Goal: Obtain resource: Download file/media

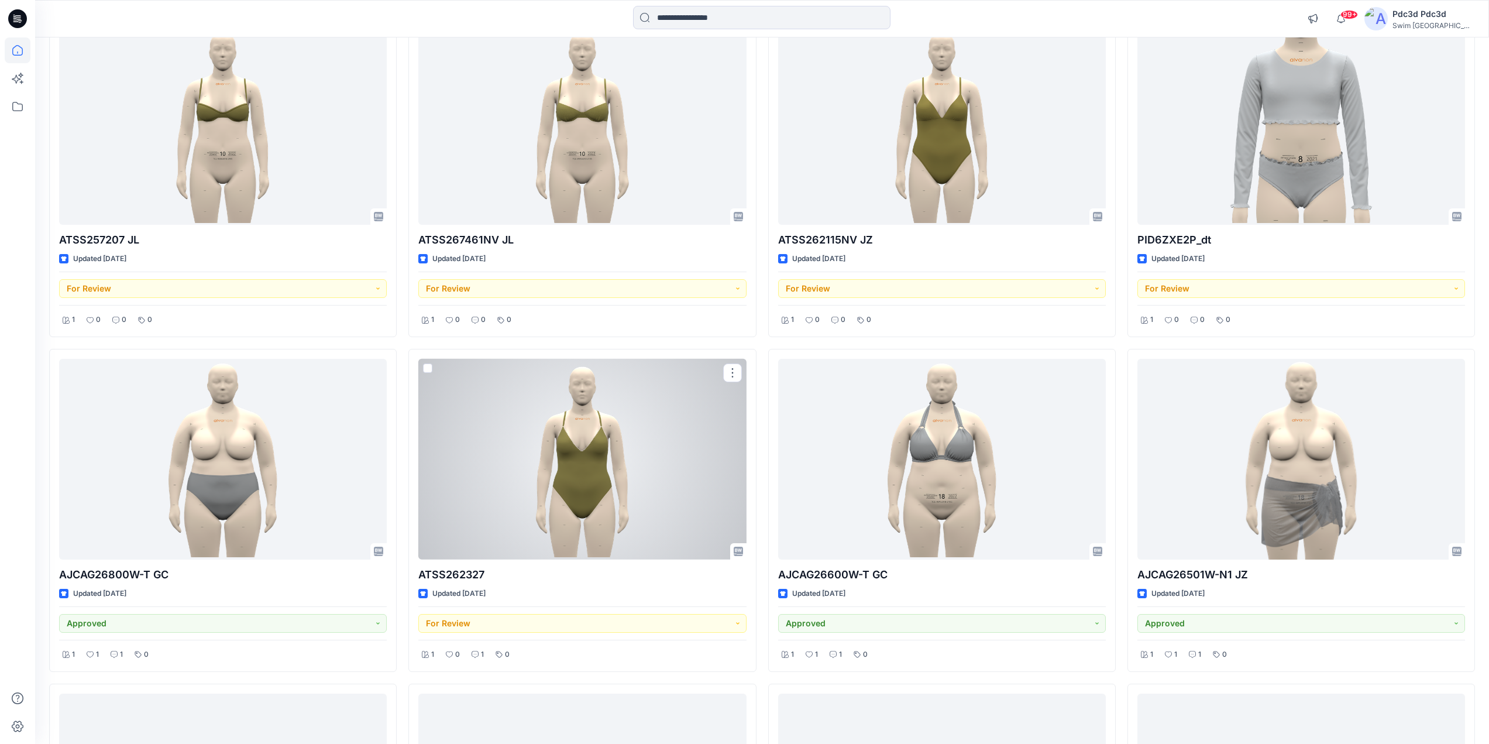
scroll to position [878, 0]
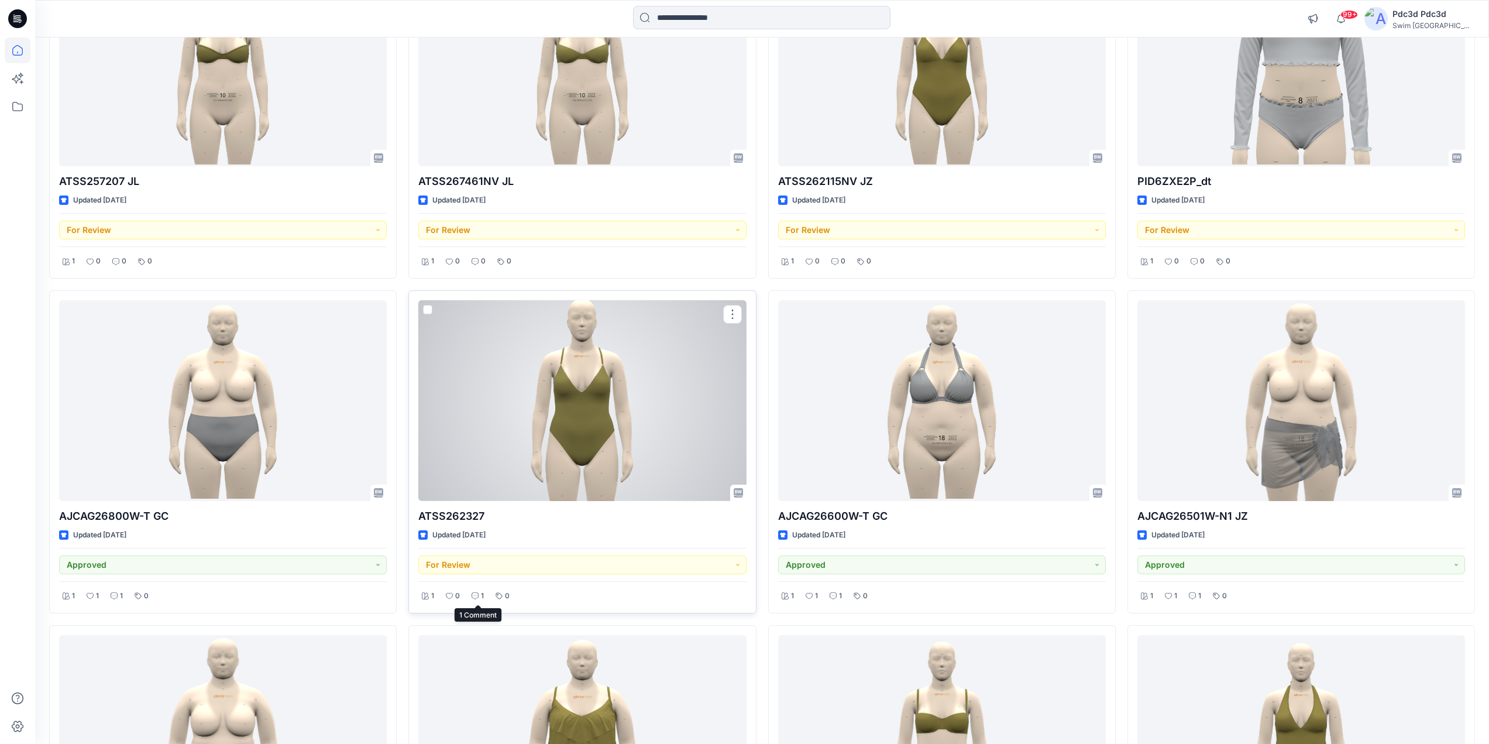
click at [477, 593] on icon at bounding box center [475, 595] width 7 height 7
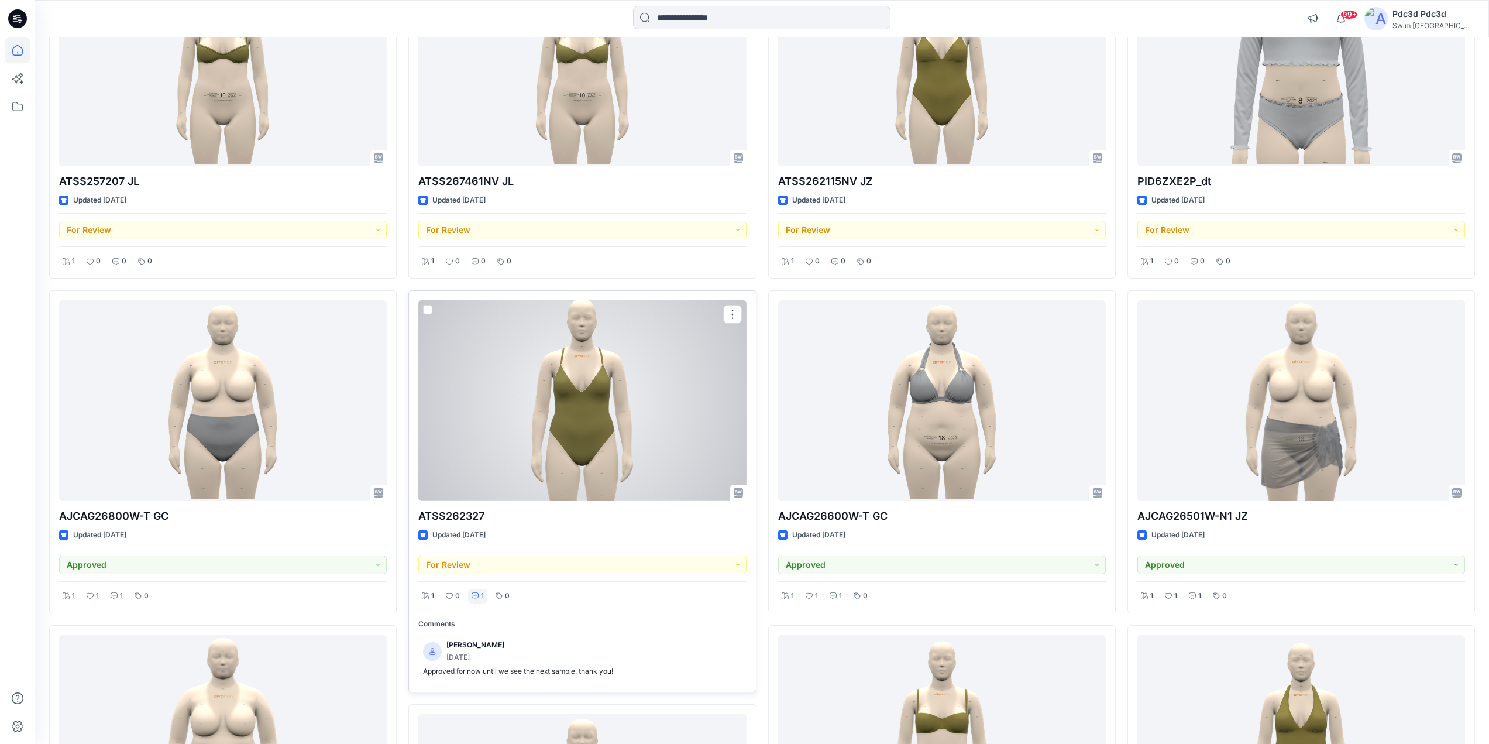
click at [477, 593] on icon at bounding box center [475, 595] width 7 height 7
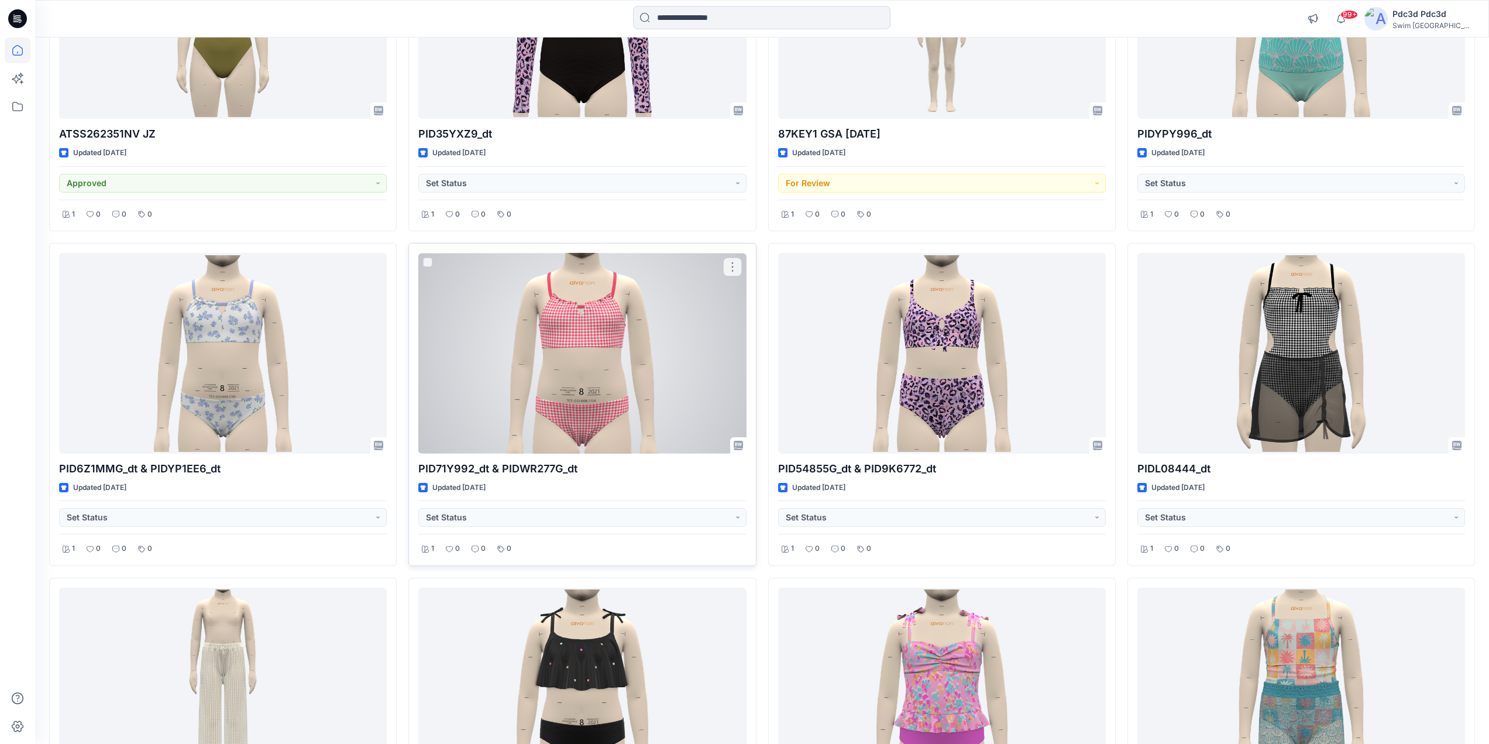
scroll to position [1950, 0]
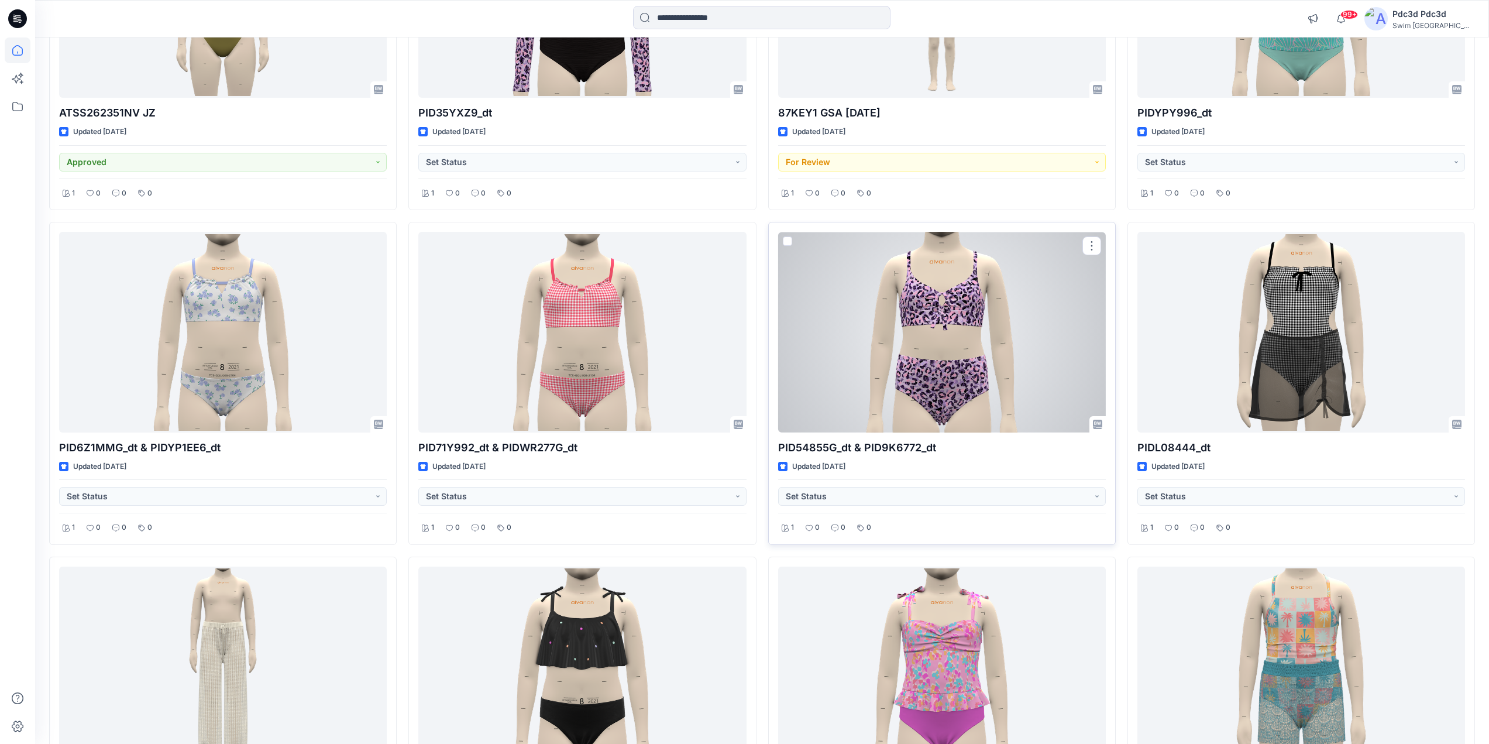
click at [943, 341] on div at bounding box center [942, 332] width 328 height 201
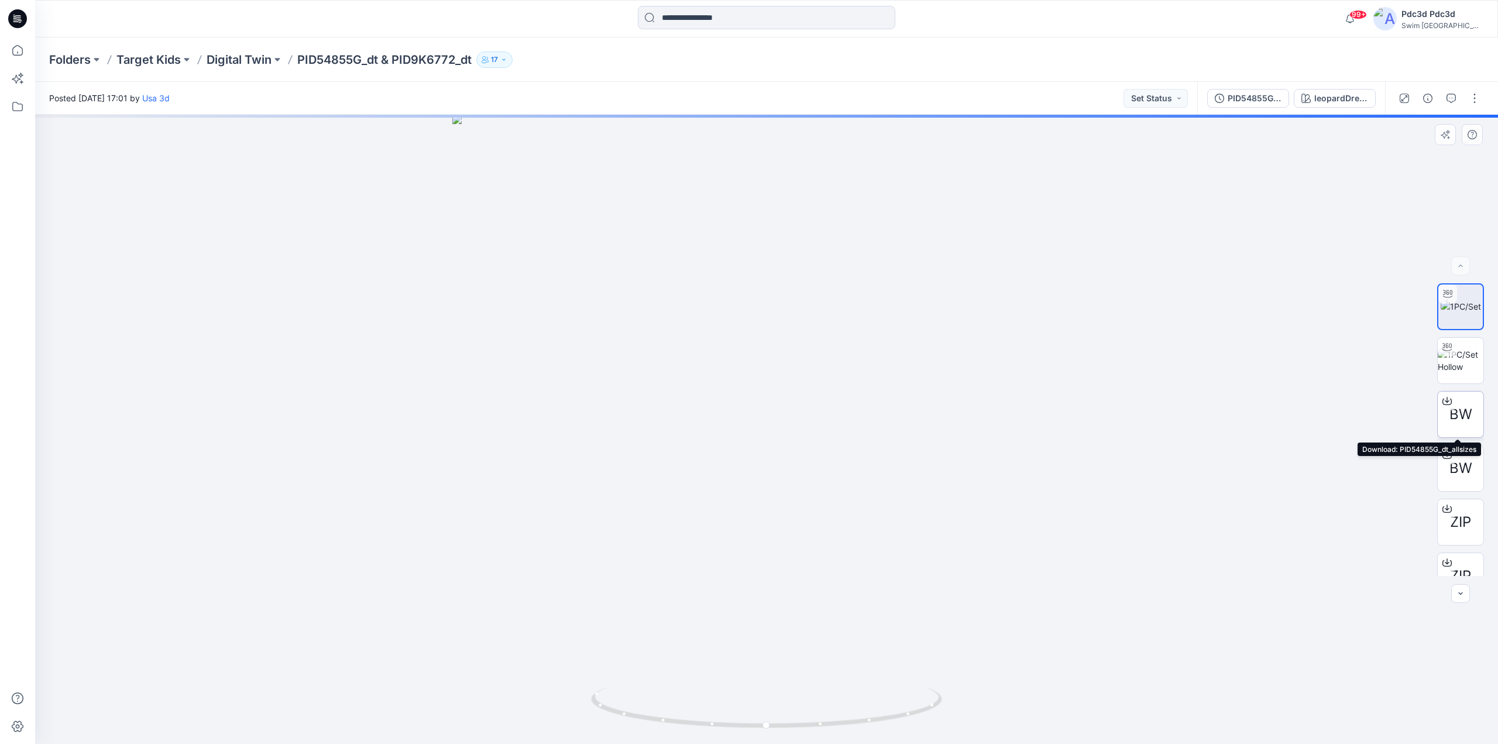
click at [1445, 398] on icon at bounding box center [1446, 400] width 9 height 9
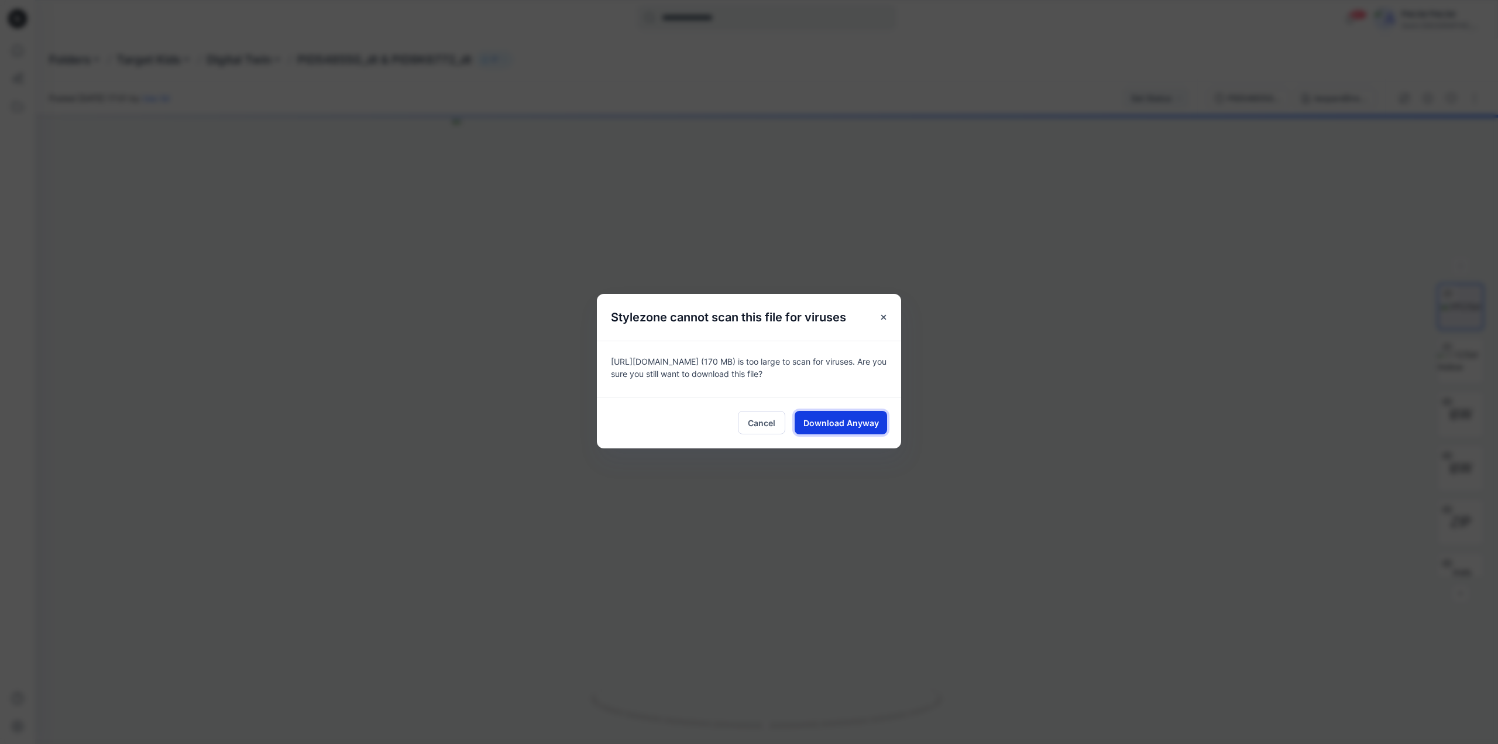
click at [840, 422] on span "Download Anyway" at bounding box center [840, 423] width 75 height 12
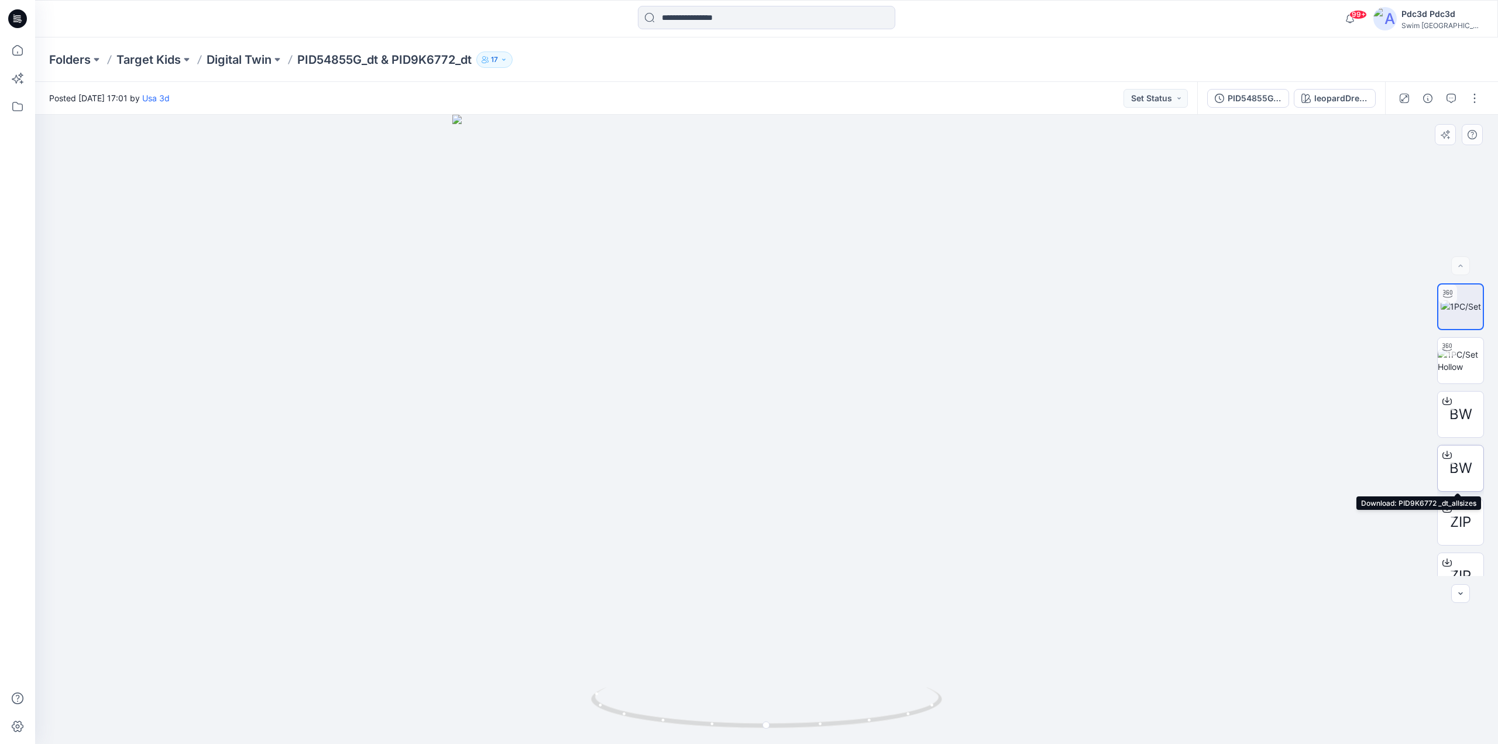
click at [1447, 456] on icon at bounding box center [1446, 454] width 9 height 9
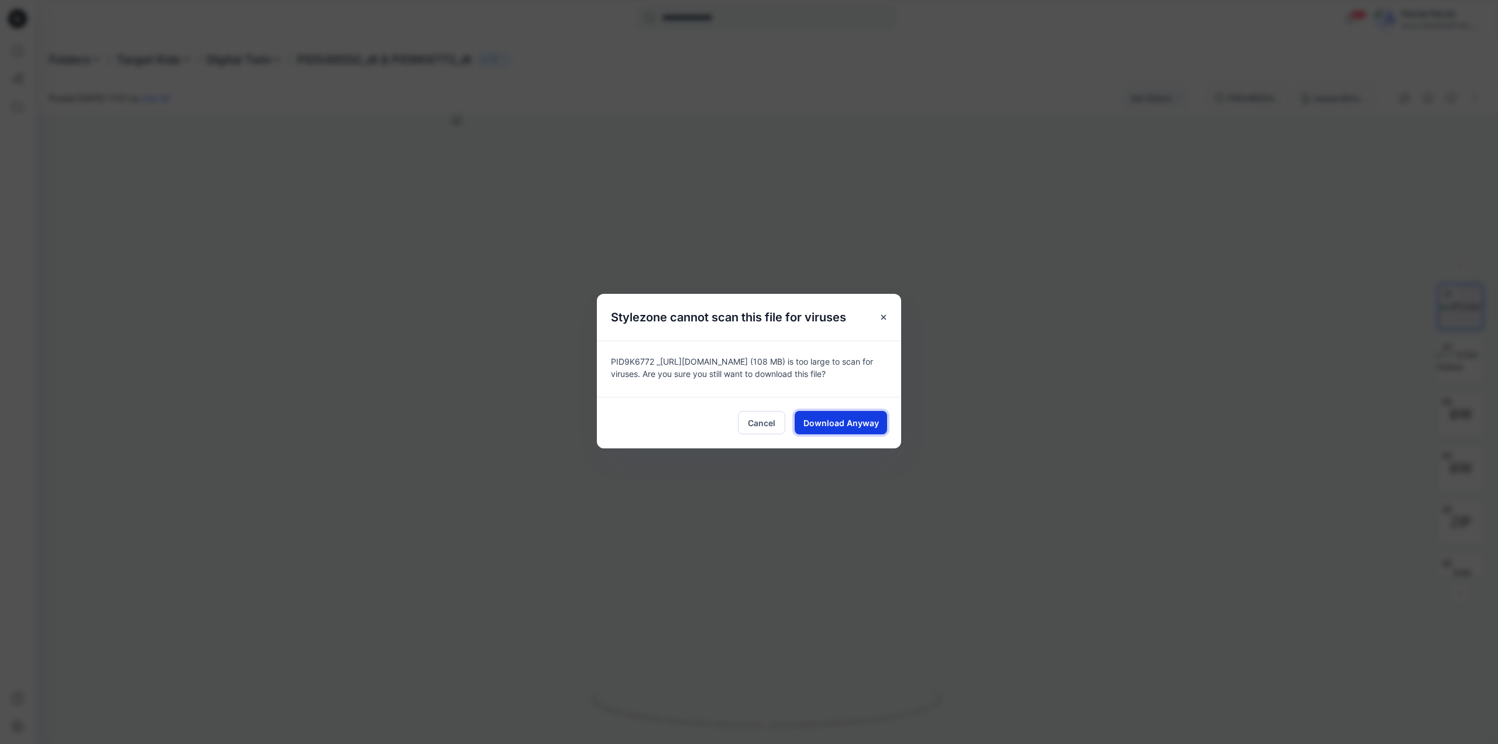
click at [837, 420] on span "Download Anyway" at bounding box center [840, 423] width 75 height 12
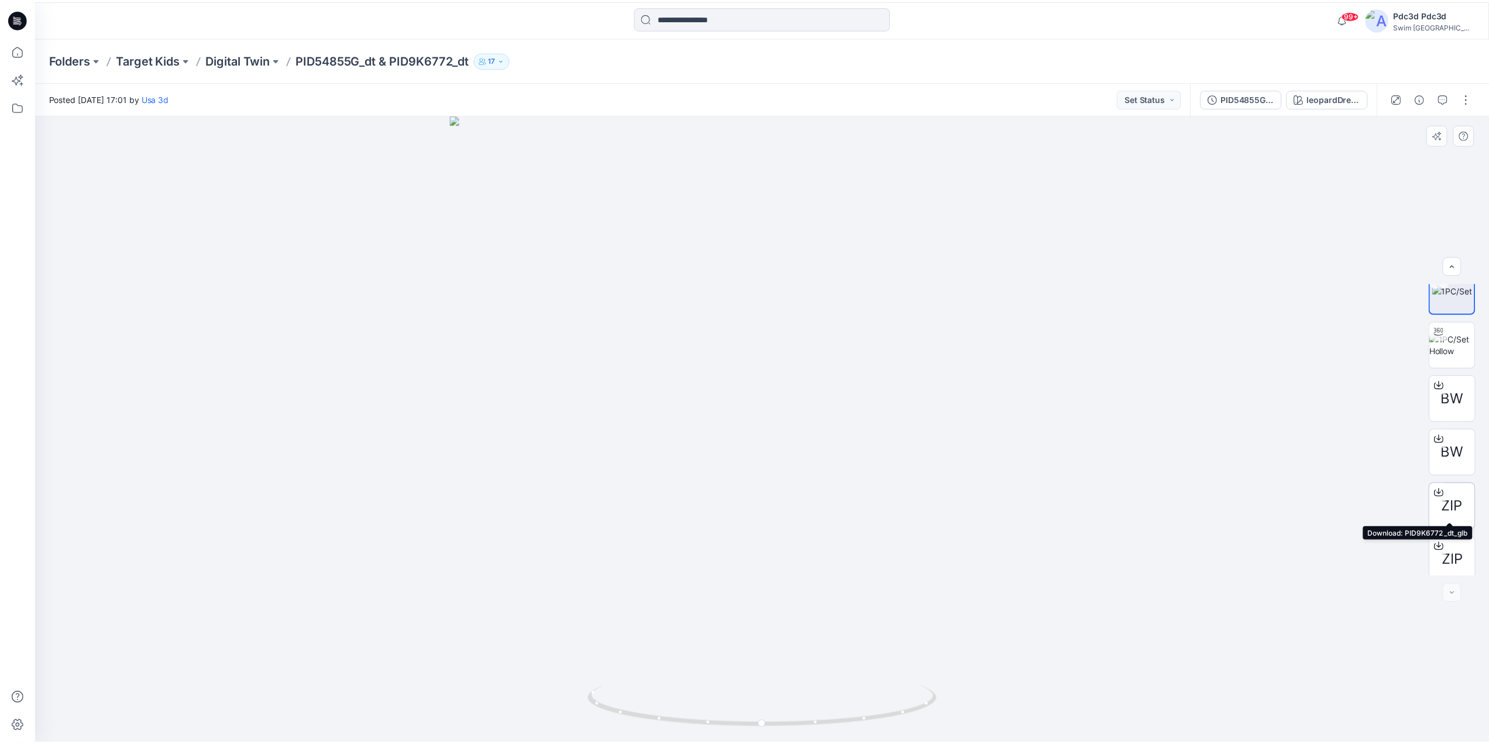
scroll to position [23, 0]
click at [1445, 486] on icon at bounding box center [1447, 483] width 5 height 6
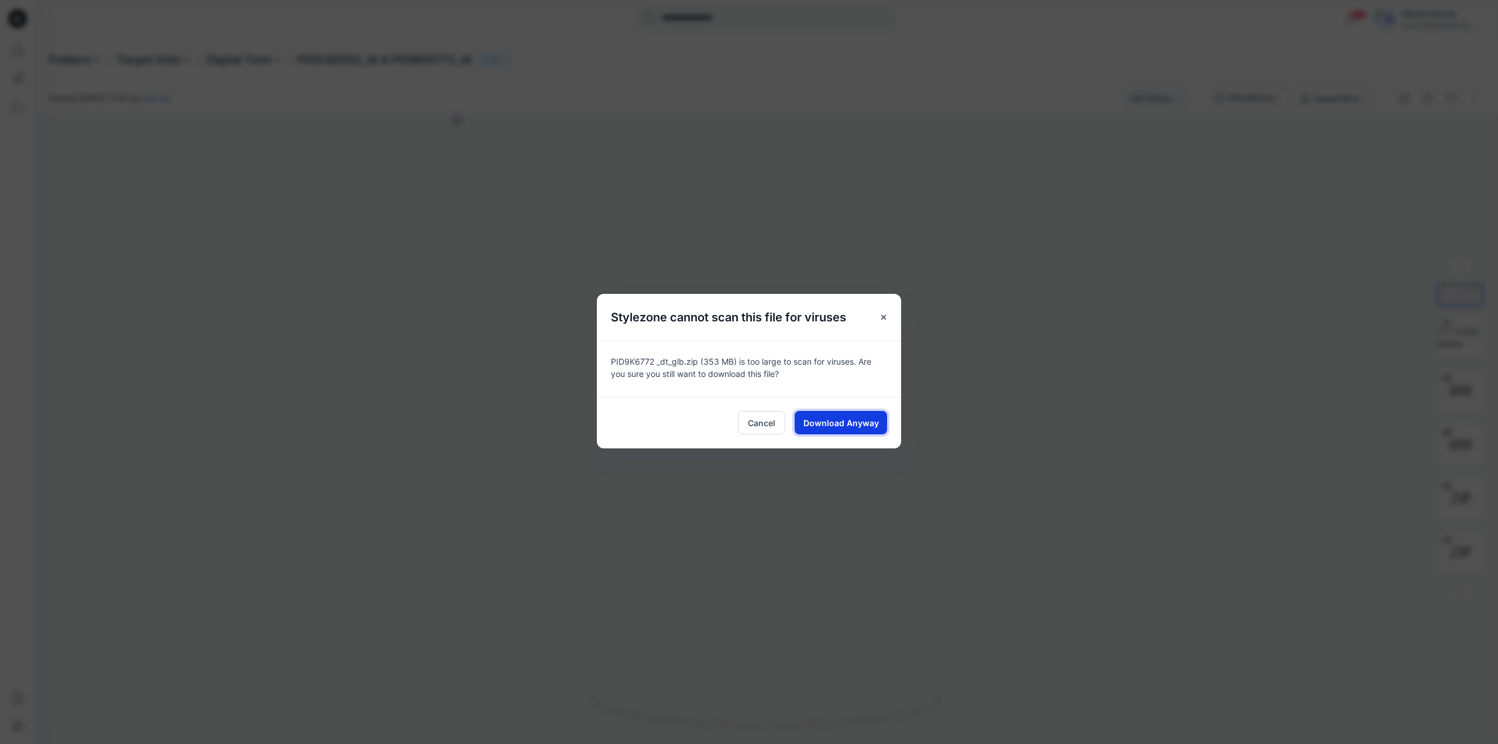
click at [850, 422] on span "Download Anyway" at bounding box center [840, 423] width 75 height 12
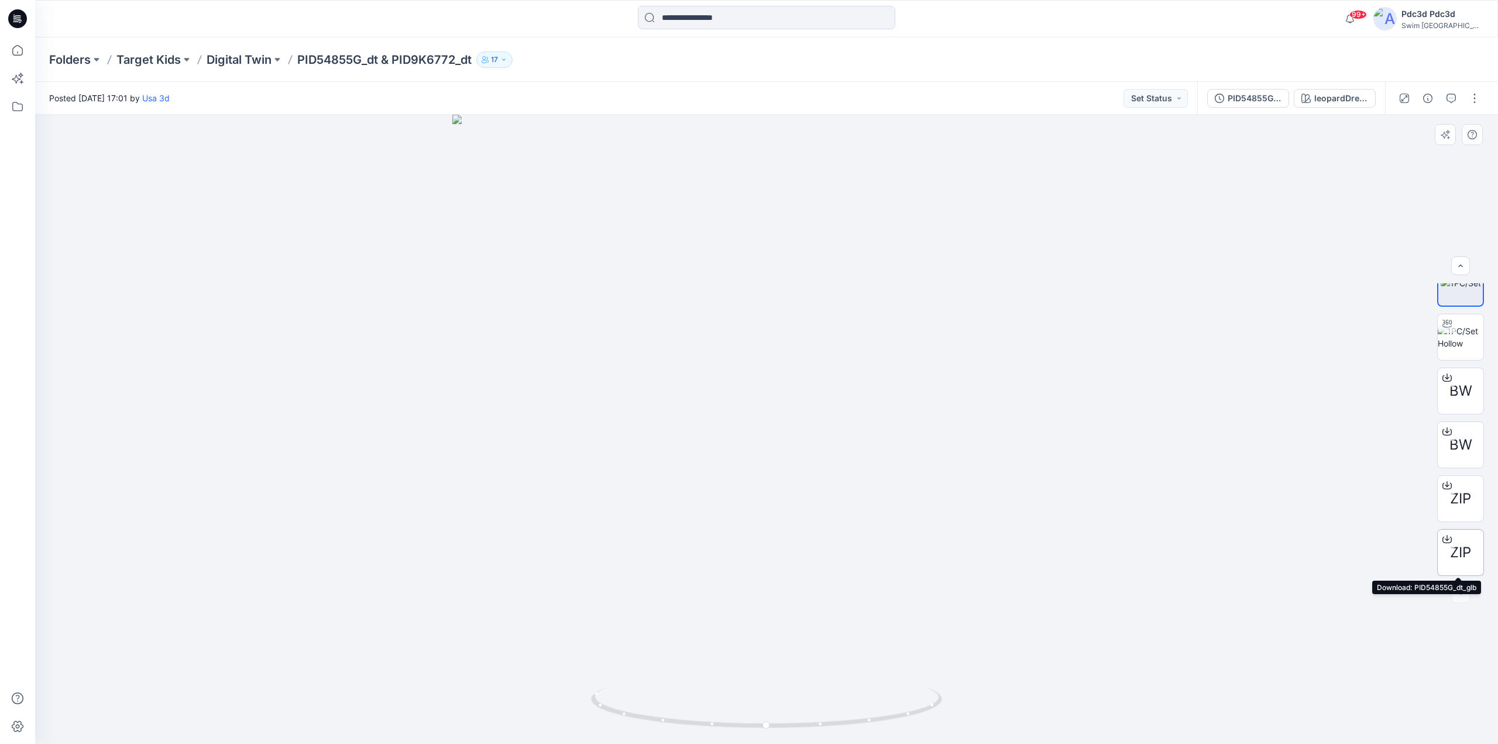
click at [1445, 537] on icon at bounding box center [1447, 537] width 5 height 6
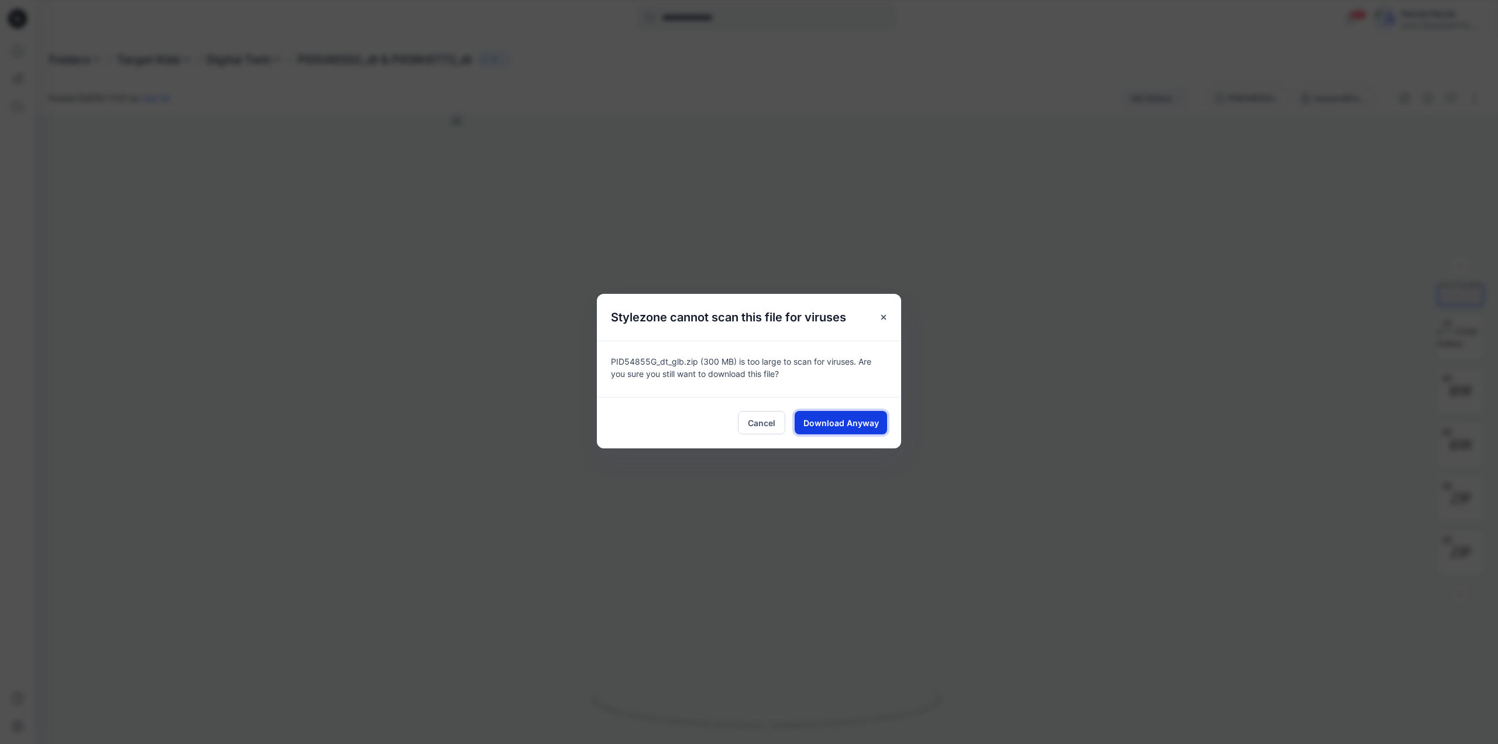
click at [846, 422] on span "Download Anyway" at bounding box center [840, 423] width 75 height 12
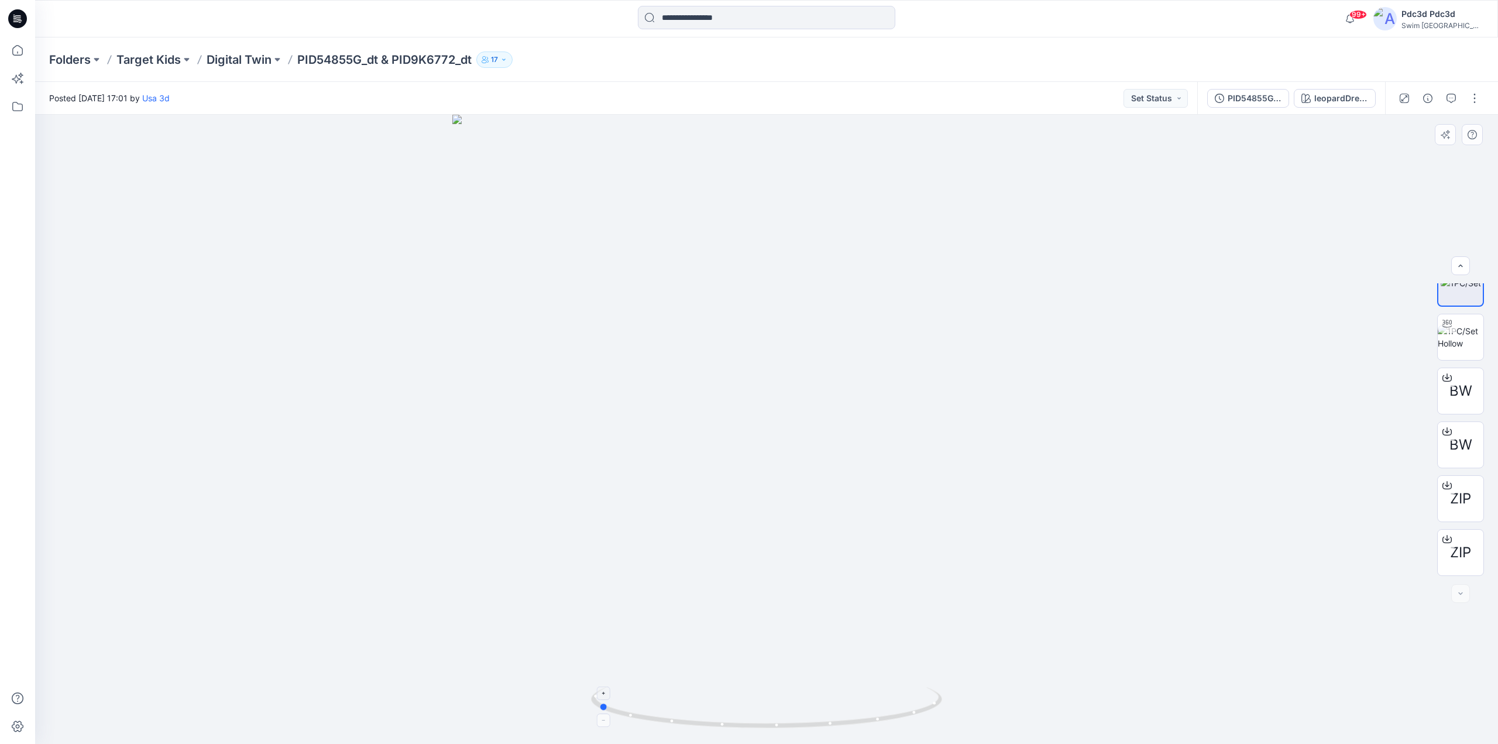
drag, startPoint x: 889, startPoint y: 719, endPoint x: 721, endPoint y: 712, distance: 168.6
click at [721, 712] on icon at bounding box center [768, 709] width 354 height 44
drag, startPoint x: 778, startPoint y: 333, endPoint x: 769, endPoint y: 487, distance: 154.7
click at [769, 487] on img at bounding box center [766, 414] width 1141 height 662
drag, startPoint x: 882, startPoint y: 723, endPoint x: 965, endPoint y: 677, distance: 94.8
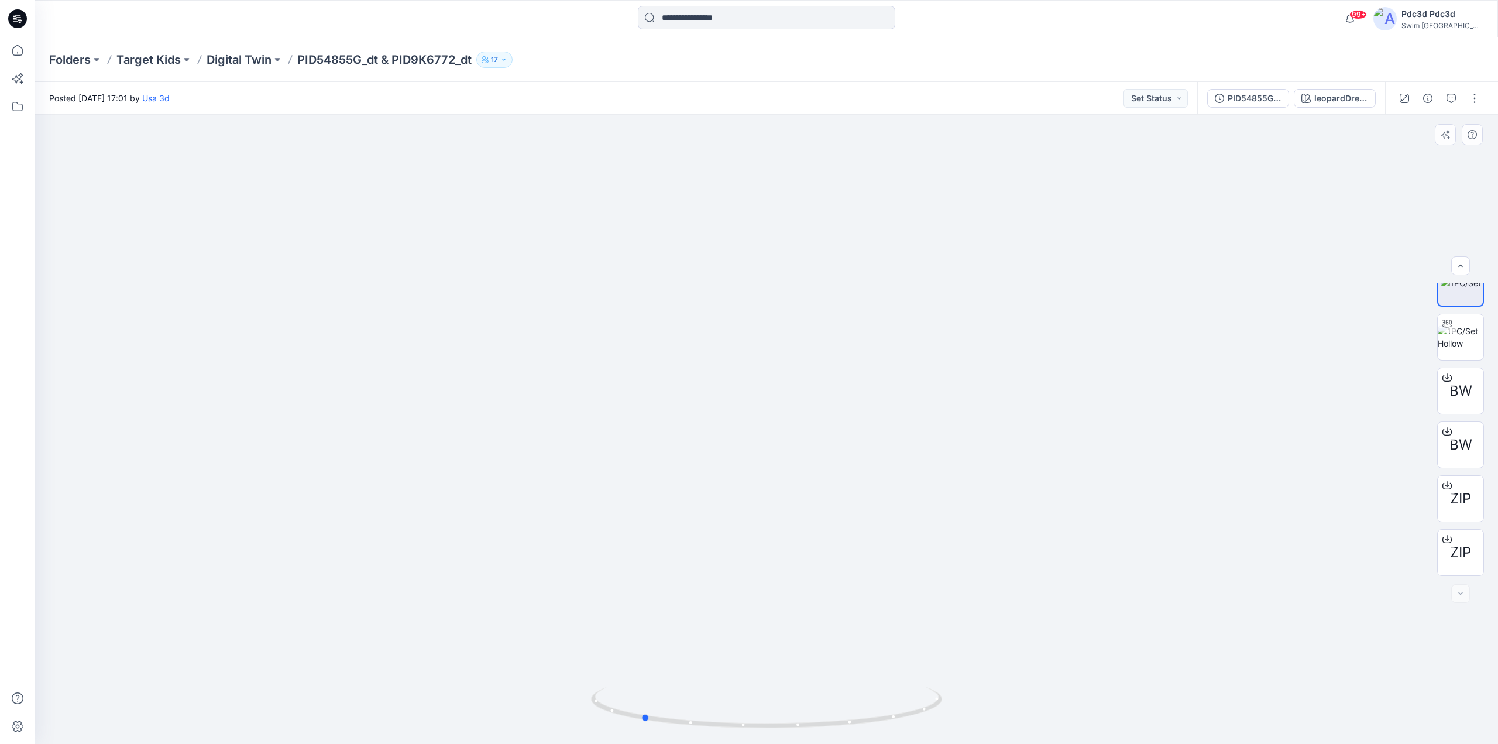
click at [930, 708] on icon at bounding box center [768, 709] width 354 height 44
click at [1455, 337] on img at bounding box center [1461, 337] width 46 height 25
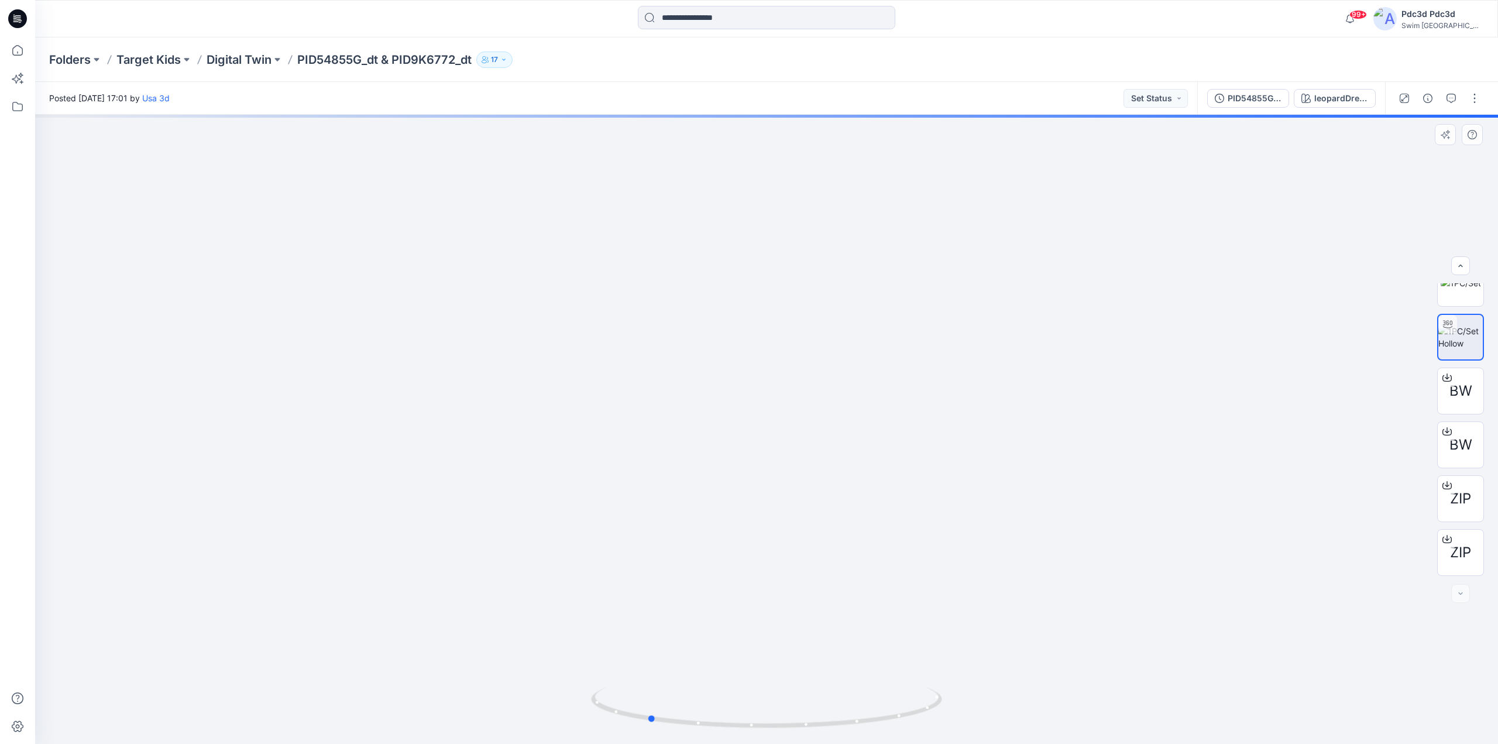
drag, startPoint x: 879, startPoint y: 729, endPoint x: 782, endPoint y: 665, distance: 116.7
click at [761, 712] on icon at bounding box center [768, 709] width 354 height 44
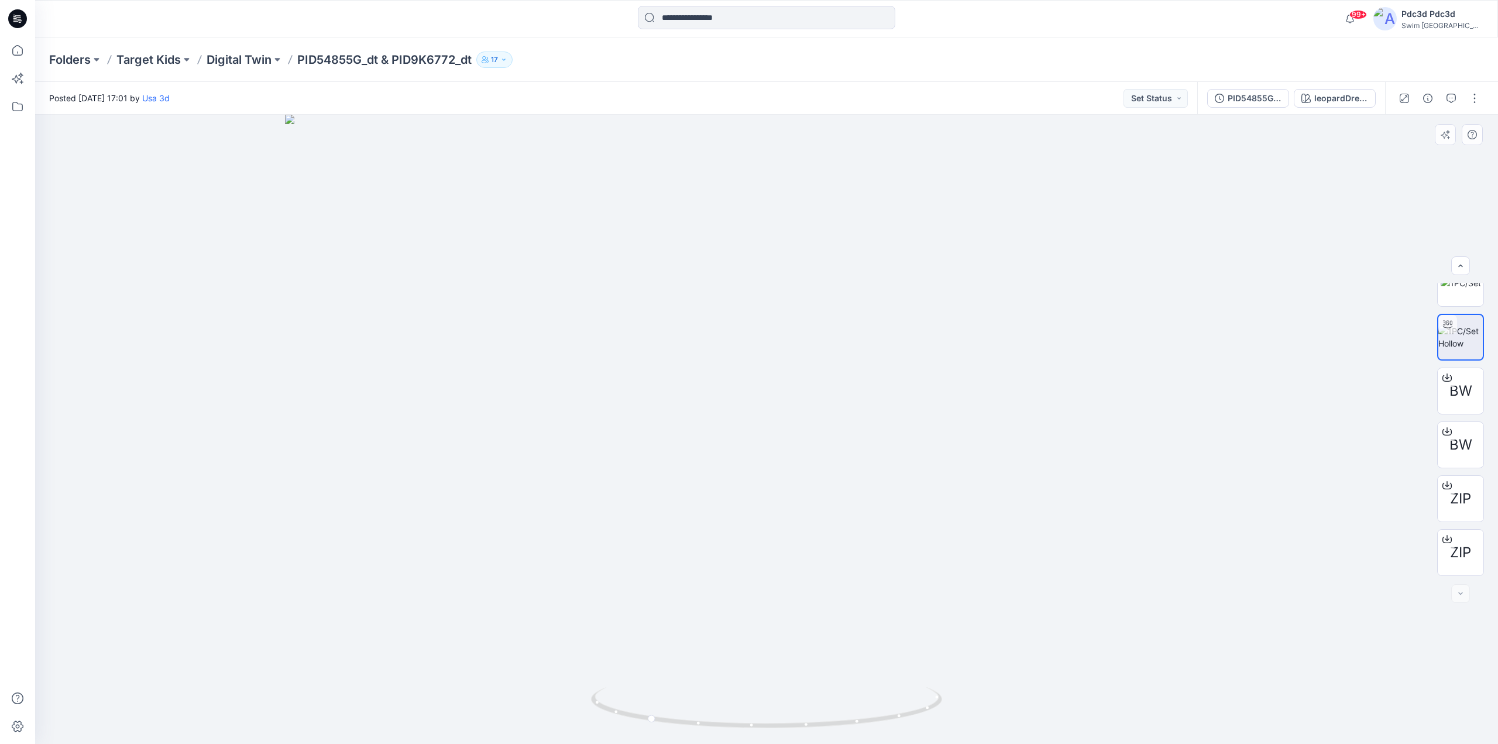
drag, startPoint x: 765, startPoint y: 318, endPoint x: 731, endPoint y: 506, distance: 190.9
click at [731, 506] on img at bounding box center [766, 429] width 963 height 629
drag, startPoint x: 833, startPoint y: 724, endPoint x: 782, endPoint y: 619, distance: 116.7
click at [800, 723] on icon at bounding box center [768, 709] width 354 height 44
drag, startPoint x: 770, startPoint y: 334, endPoint x: 772, endPoint y: 423, distance: 89.5
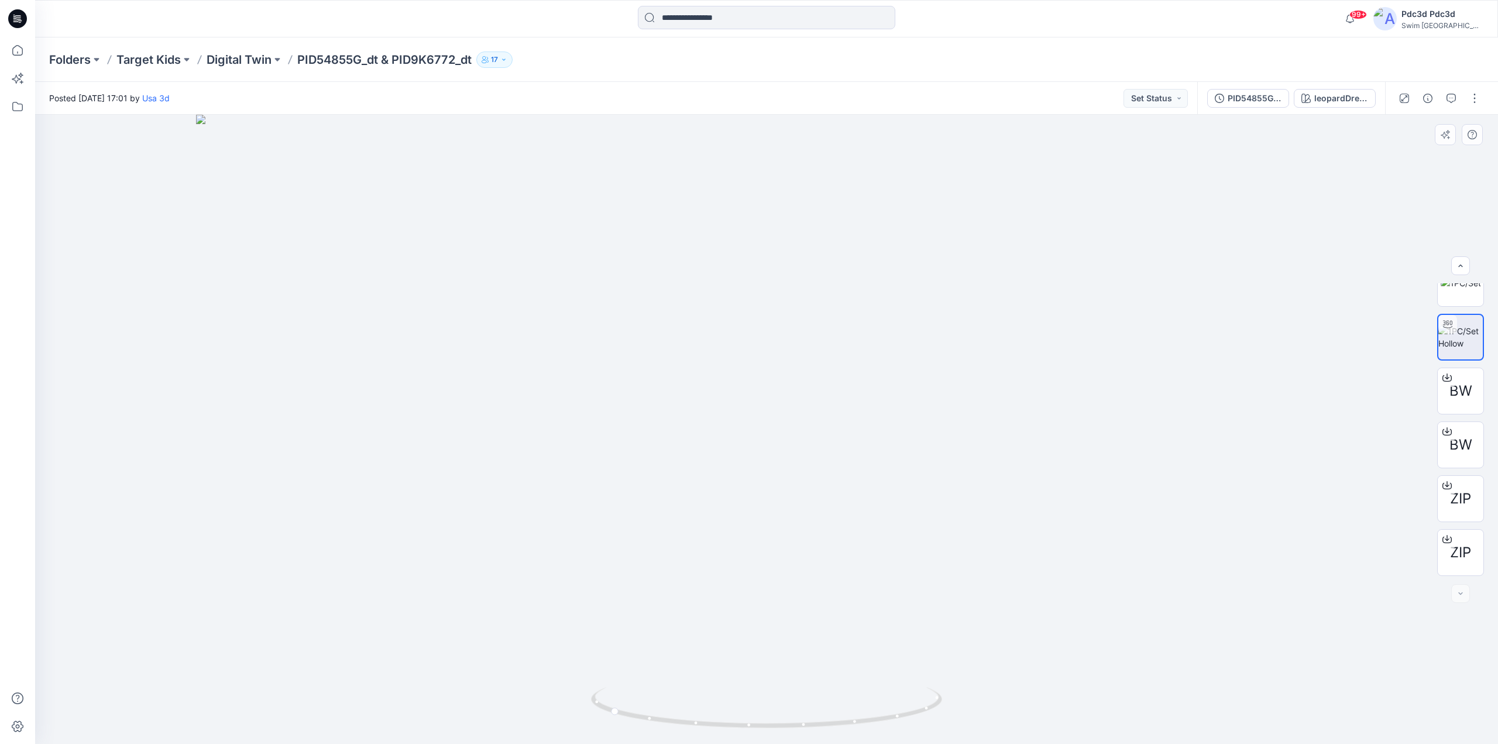
click at [772, 423] on img at bounding box center [766, 429] width 1141 height 629
drag, startPoint x: 817, startPoint y: 730, endPoint x: 861, endPoint y: 736, distance: 44.9
click at [861, 736] on div at bounding box center [766, 714] width 351 height 59
drag, startPoint x: 818, startPoint y: 733, endPoint x: 953, endPoint y: 703, distance: 138.6
click at [953, 703] on div at bounding box center [766, 429] width 1463 height 629
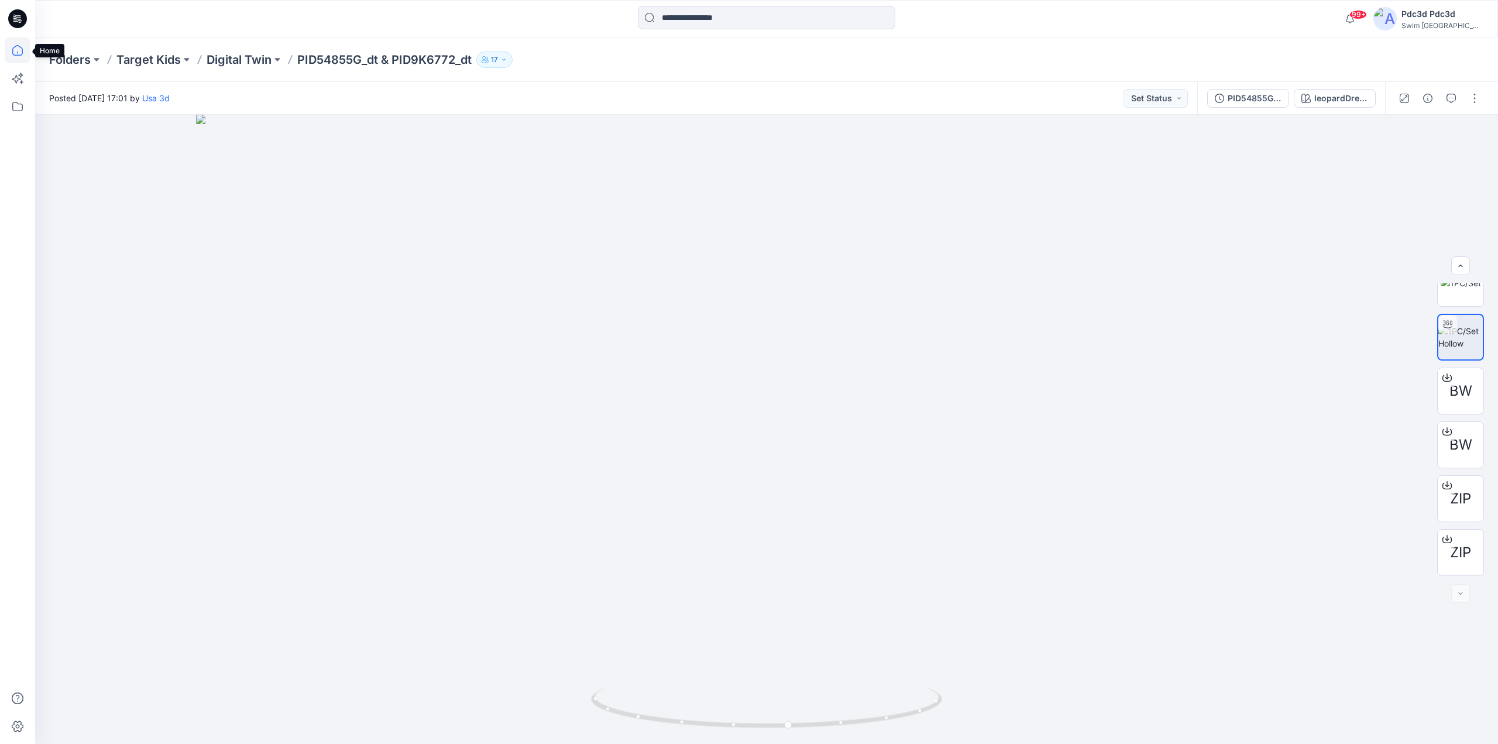
click at [12, 56] on icon at bounding box center [18, 50] width 26 height 26
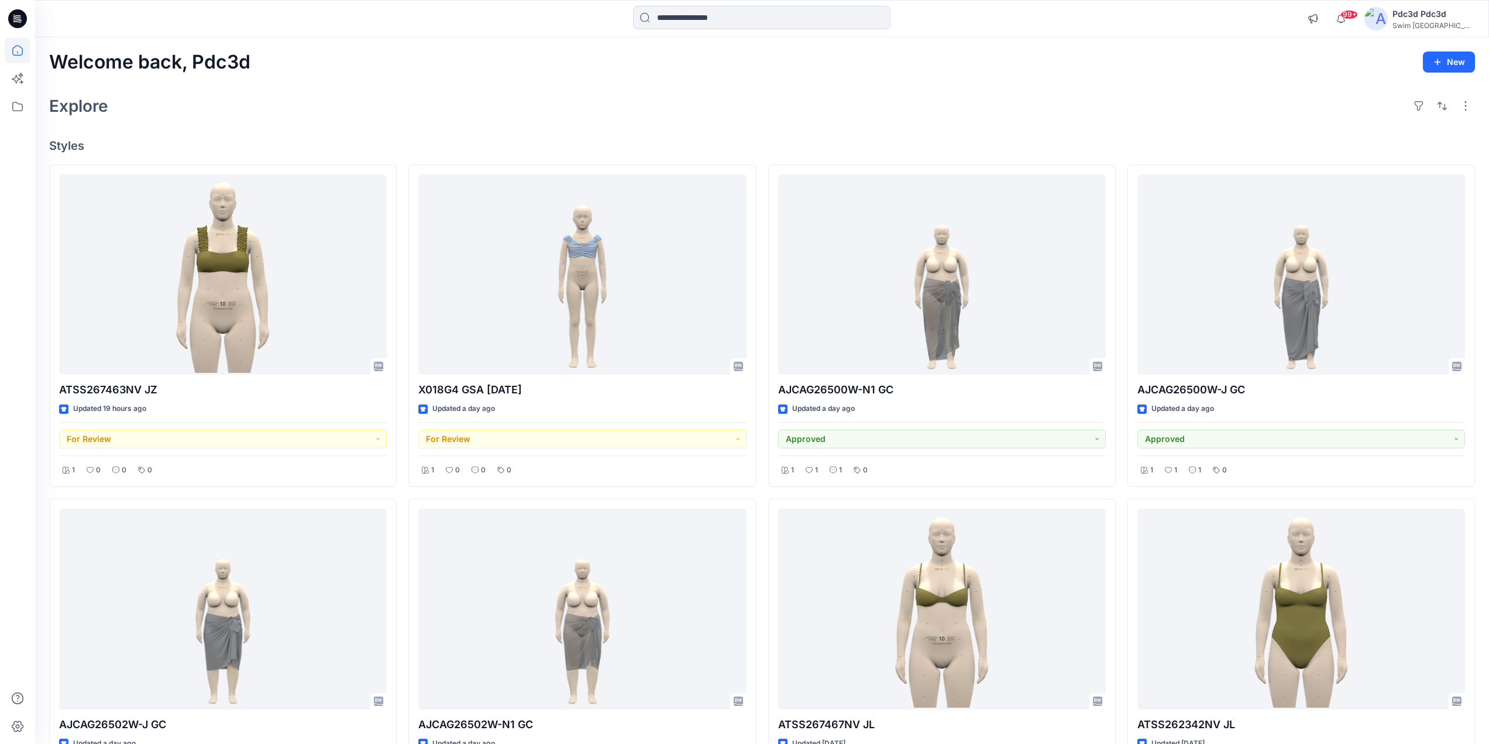
click at [494, 119] on div "Explore" at bounding box center [762, 106] width 1426 height 28
